Goal: Task Accomplishment & Management: Complete application form

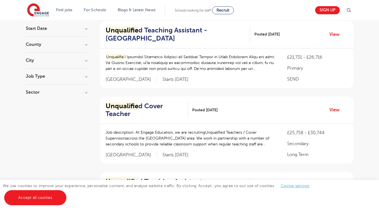
scroll to position [52, 0]
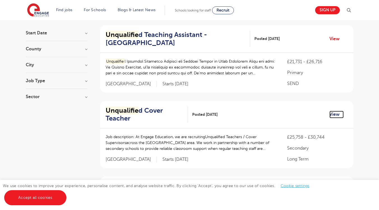
click at [336, 117] on link "View" at bounding box center [336, 114] width 14 height 7
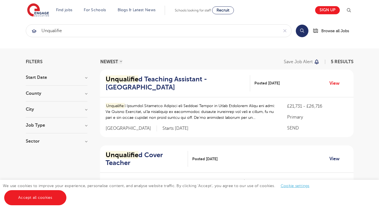
scroll to position [0, 0]
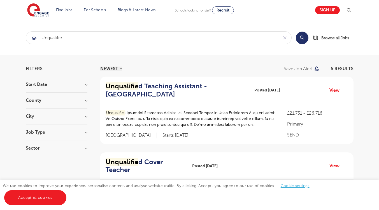
click at [301, 37] on button "Search" at bounding box center [302, 38] width 13 height 13
click at [86, 116] on h3 "City" at bounding box center [57, 116] width 62 height 4
click at [57, 136] on span "1" at bounding box center [55, 136] width 5 height 5
click at [38, 136] on input "Lambeth 1" at bounding box center [36, 136] width 4 height 4
checkbox input "true"
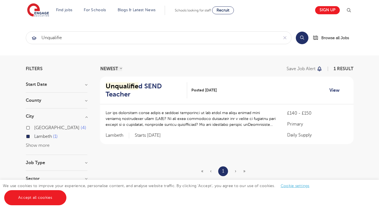
click at [332, 93] on link "View" at bounding box center [336, 90] width 14 height 7
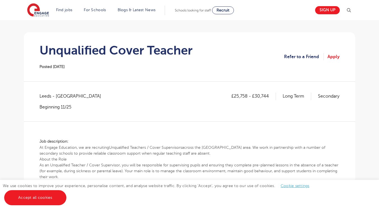
scroll to position [39, 0]
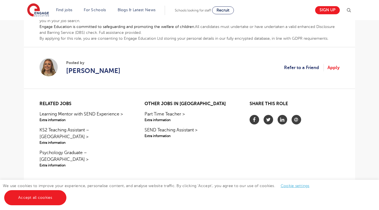
scroll to position [470, 0]
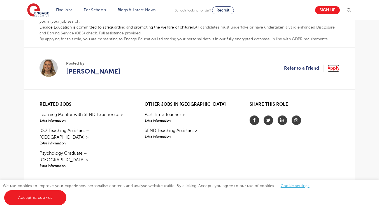
click at [334, 65] on link "Apply" at bounding box center [333, 68] width 12 height 7
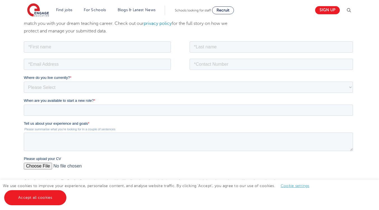
scroll to position [80, 0]
click at [169, 115] on input "When are you available to start a new role? *" at bounding box center [188, 110] width 329 height 11
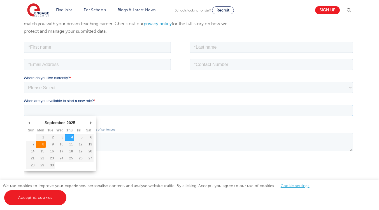
type div "2025-09-08"
type input "2025/09/08"
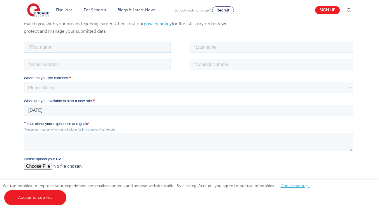
click at [126, 46] on input "text" at bounding box center [97, 46] width 147 height 11
type input "Seyed Ali"
click at [213, 49] on input "text" at bounding box center [272, 46] width 164 height 11
type input "Hashemizadeh Aghdae"
click at [132, 64] on input "email" at bounding box center [97, 64] width 147 height 11
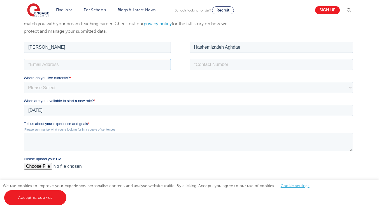
type input "ahashemizadeh@yahoo.com"
click at [208, 65] on input "tel" at bounding box center [272, 64] width 164 height 11
type input "+447719006926"
click at [153, 91] on select "Please Select UK Canada Ireland Australia New Zealand Europe USA South Africa J…" at bounding box center [188, 87] width 329 height 11
select select "UK"
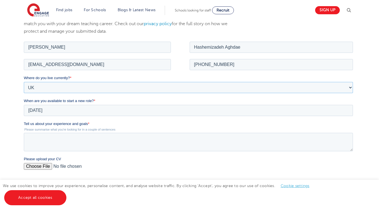
click at [24, 82] on select "Please Select UK Canada Ireland Australia New Zealand Europe USA South Africa J…" at bounding box center [188, 87] width 329 height 11
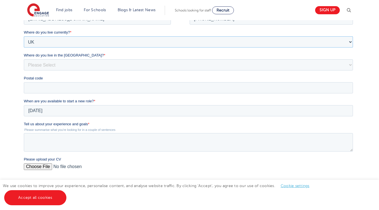
scroll to position [127, 0]
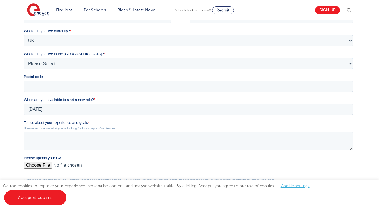
click at [60, 65] on select "Please Select Overseas Barnsley Bedfordshire Berkshire Bournemouth Bracknell Fo…" at bounding box center [188, 63] width 329 height 11
select select "London"
click at [24, 64] on select "Please Select Overseas Barnsley Bedfordshire Berkshire Bournemouth Bracknell Fo…" at bounding box center [188, 63] width 329 height 11
click at [96, 89] on input "Postal code" at bounding box center [188, 86] width 329 height 11
type input "SE11 4FJ"
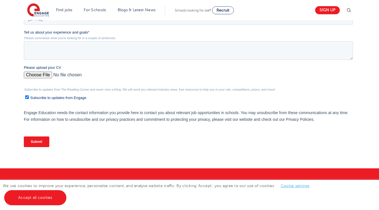
scroll to position [218, 0]
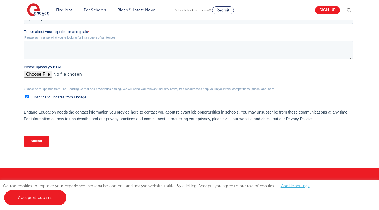
click at [41, 75] on input "Please upload your CV" at bounding box center [188, 76] width 329 height 11
type input "C:\fakepath\Teaching CV.docx"
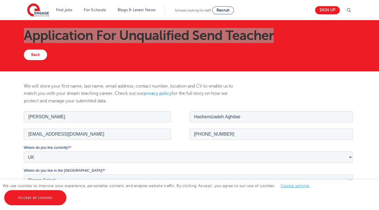
scroll to position [0, 0]
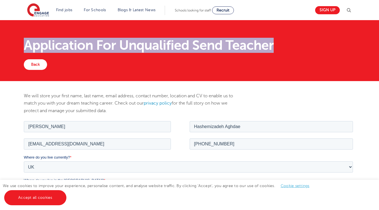
click at [152, 42] on h1 "Application For Unqualified Send Teacher" at bounding box center [189, 45] width 331 height 13
drag, startPoint x: 271, startPoint y: 44, endPoint x: 26, endPoint y: 45, distance: 245.1
click at [26, 45] on h1 "Application For Unqualified Send Teacher" at bounding box center [189, 45] width 331 height 13
click at [39, 46] on h1 "Application For Unqualified Send Teacher" at bounding box center [189, 45] width 331 height 13
drag, startPoint x: 25, startPoint y: 45, endPoint x: 291, endPoint y: 47, distance: 266.1
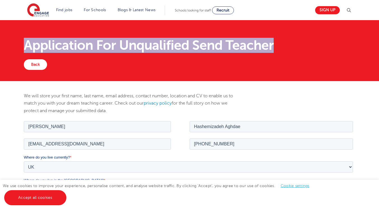
click at [291, 47] on h1 "Application For Unqualified Send Teacher" at bounding box center [189, 45] width 331 height 13
copy h1 "Application For Unqualified Send Teacher"
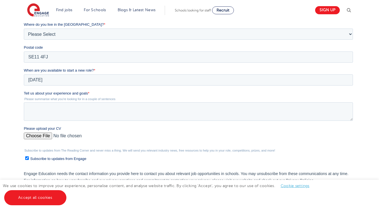
scroll to position [157, 0]
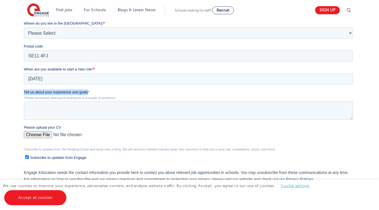
drag, startPoint x: 24, startPoint y: 90, endPoint x: 87, endPoint y: 92, distance: 63.3
click at [87, 92] on span "Tell us about your experience and goals" at bounding box center [56, 92] width 64 height 4
copy span "Tell us about your experience and goals"
click at [135, 109] on textarea "Tell us about your experience and goals *" at bounding box center [188, 110] width 329 height 18
click at [80, 107] on textarea "Tell us about your experience and goals *" at bounding box center [188, 110] width 329 height 18
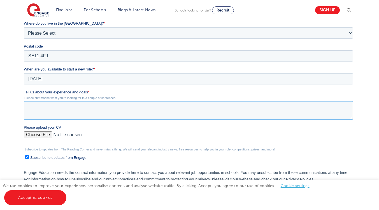
paste textarea "Based on your extensive experience and qualifications, here is a response to th…"
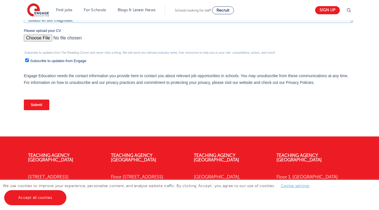
scroll to position [254, 0]
type textarea "Based on your extensive experience and qualifications, here is a response to th…"
click at [37, 106] on input "Submit" at bounding box center [36, 105] width 25 height 11
